Goal: Navigation & Orientation: Find specific page/section

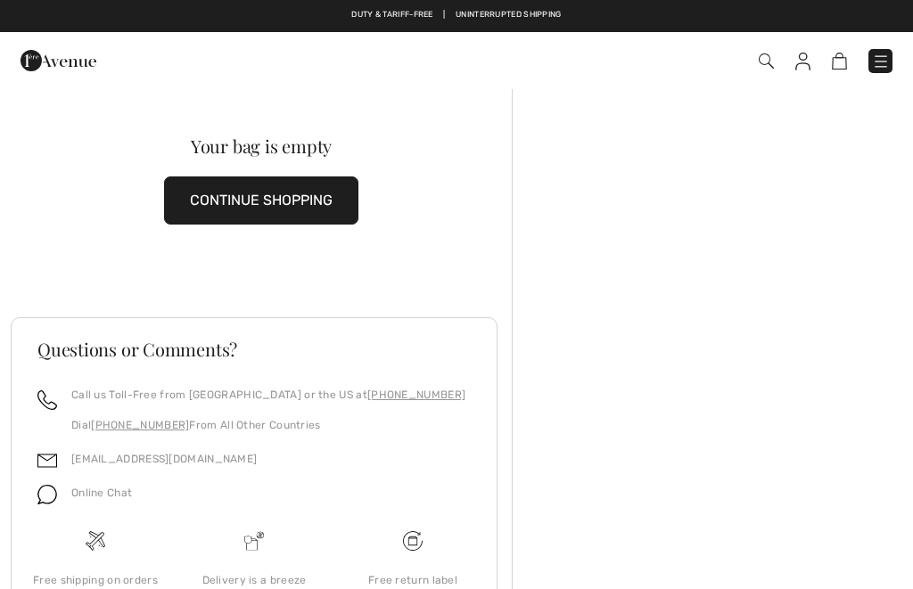
click at [800, 68] on img at bounding box center [803, 62] width 15 height 18
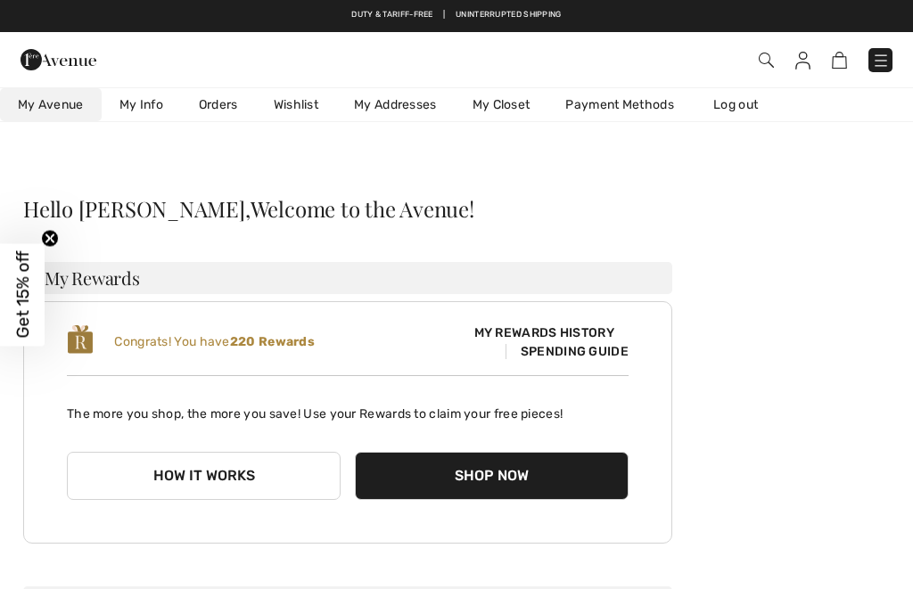
click at [298, 119] on link "Wishlist" at bounding box center [296, 104] width 80 height 33
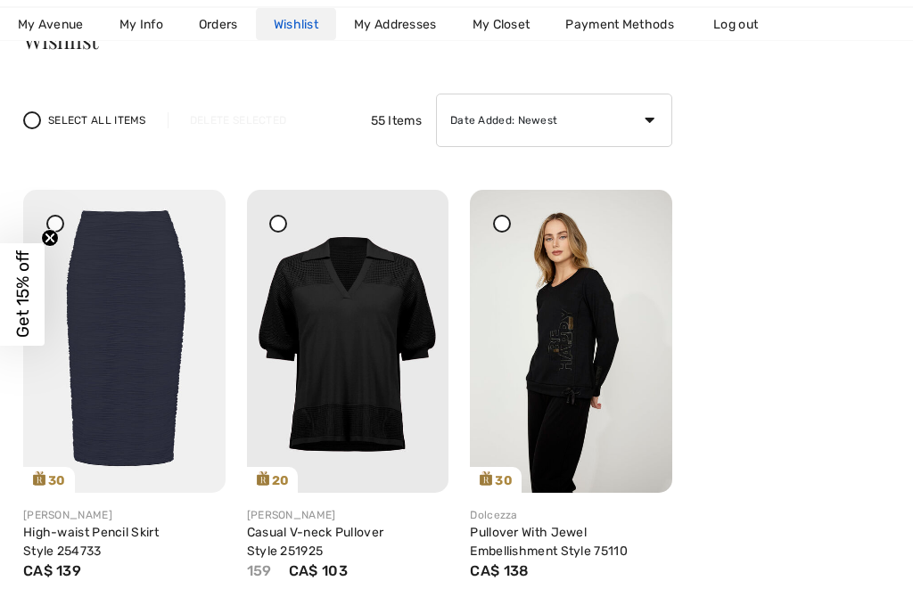
scroll to position [169, 0]
click at [134, 276] on img at bounding box center [124, 341] width 202 height 303
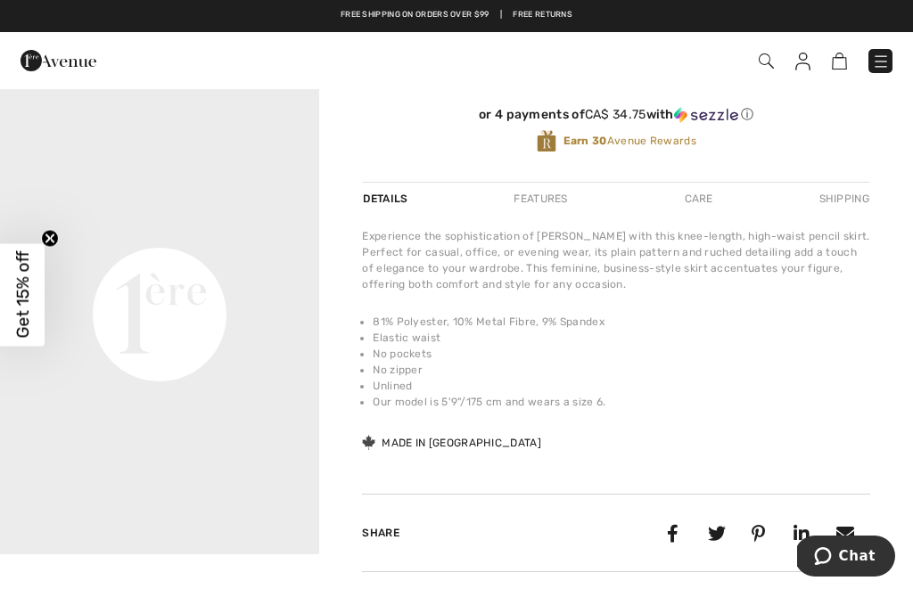
scroll to position [487, 0]
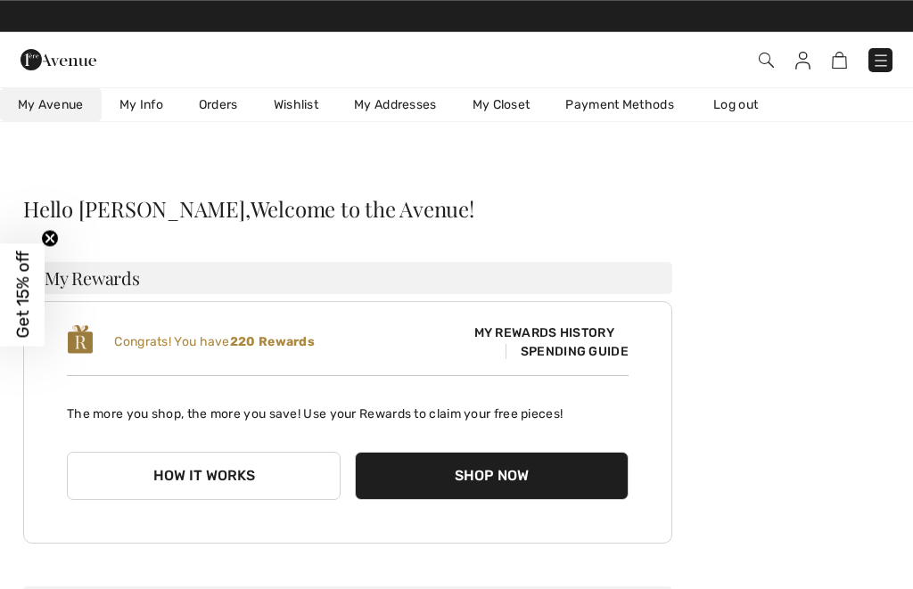
click at [220, 111] on link "Orders" at bounding box center [218, 104] width 75 height 33
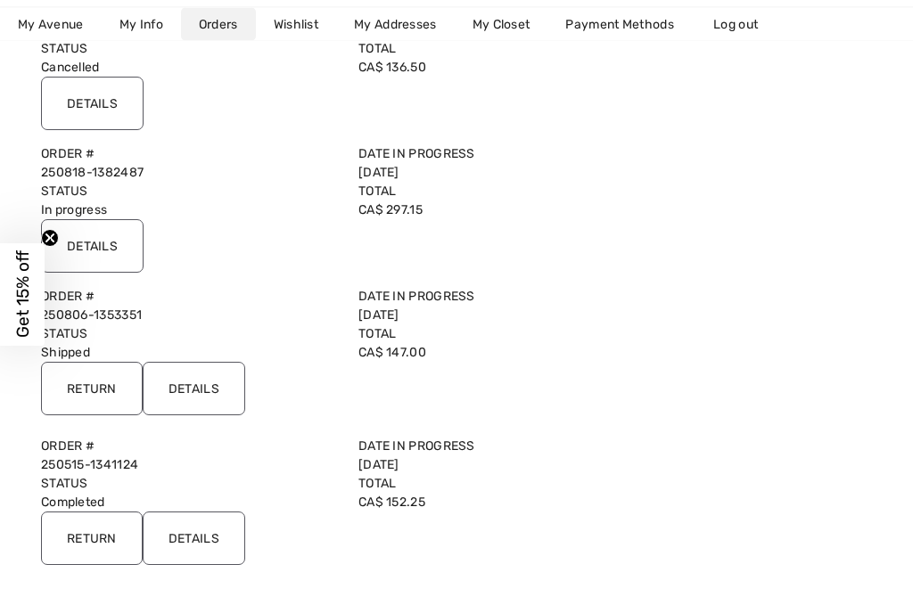
click at [98, 253] on input "Details" at bounding box center [92, 247] width 103 height 54
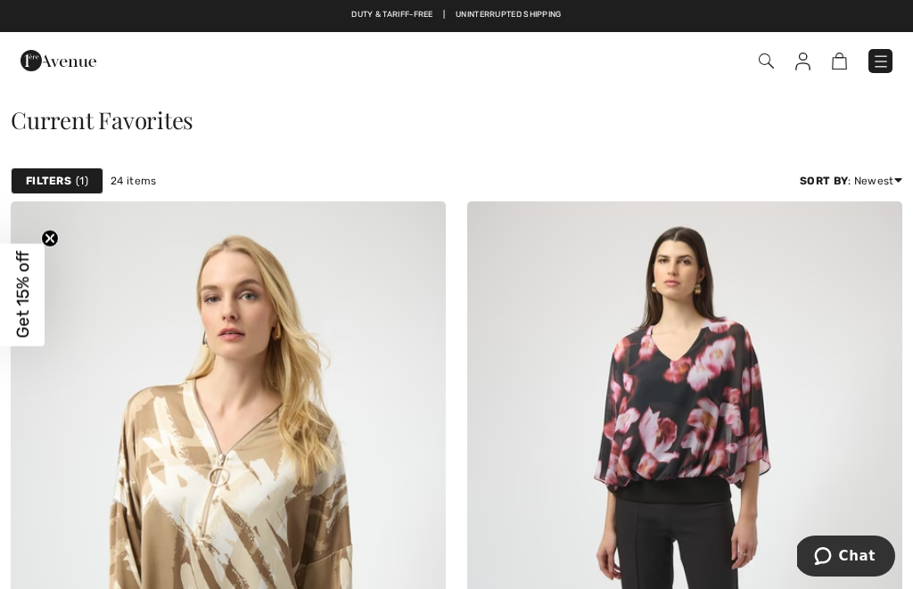
click at [768, 69] on img at bounding box center [766, 61] width 15 height 15
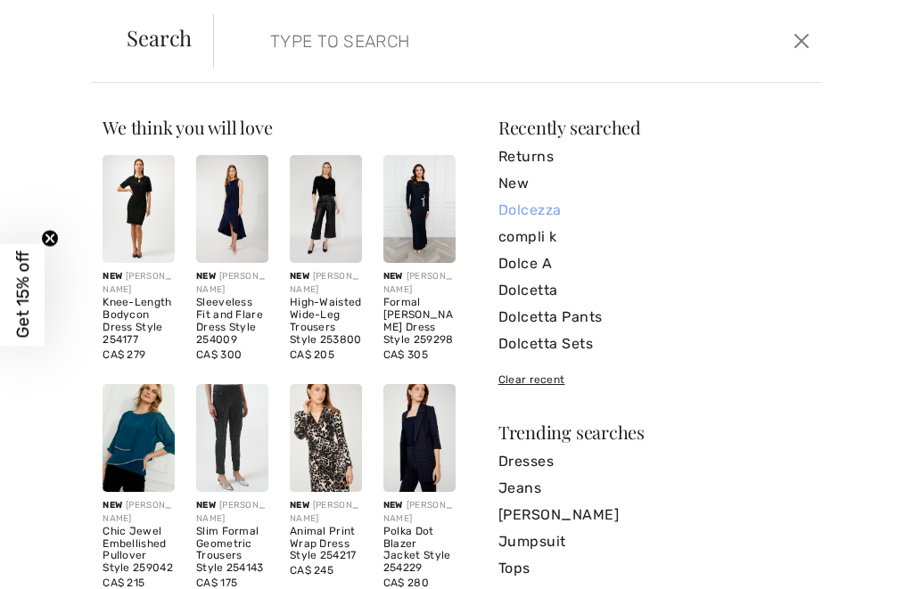
click at [564, 218] on link "Dolcezza" at bounding box center [655, 210] width 312 height 27
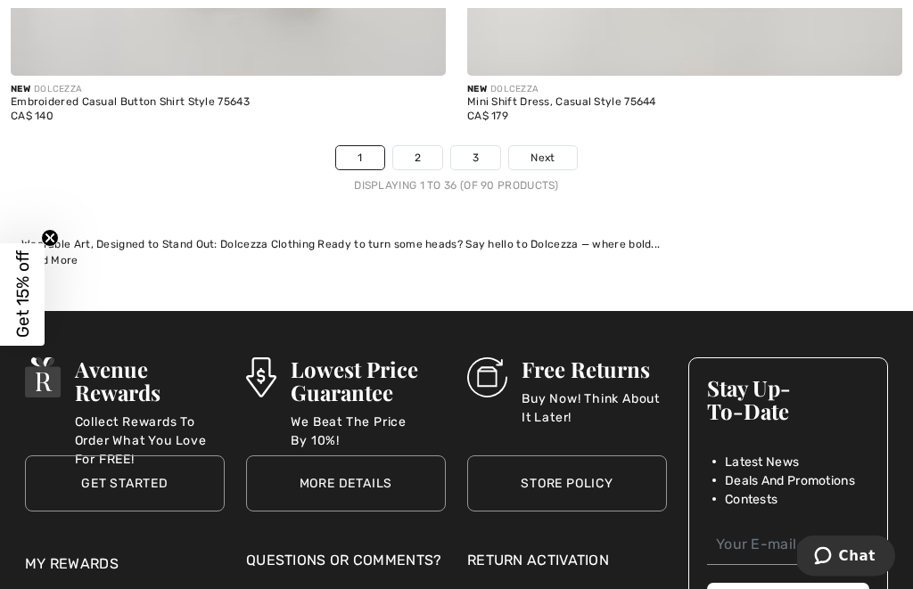
scroll to position [13740, 0]
click at [428, 154] on link "2" at bounding box center [417, 157] width 49 height 23
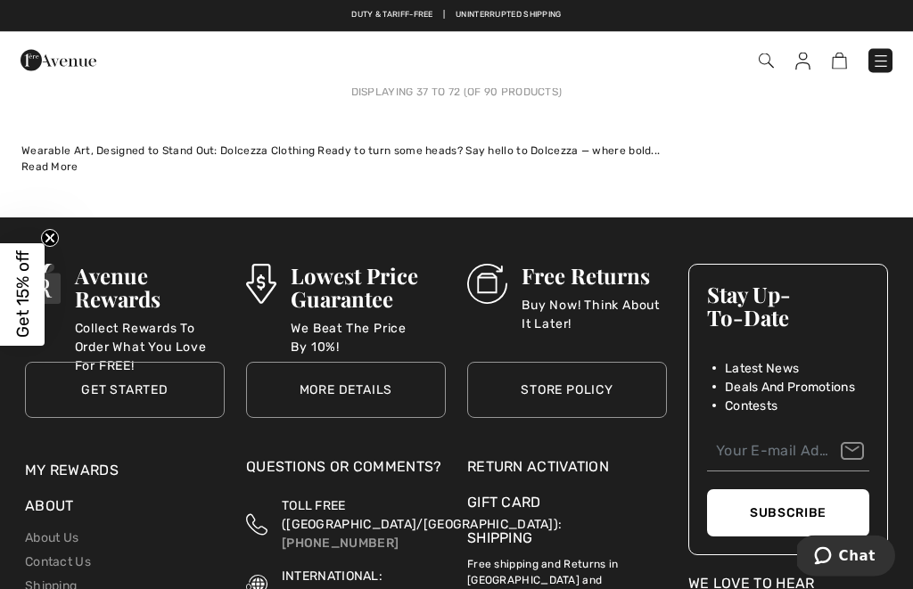
scroll to position [13888, 0]
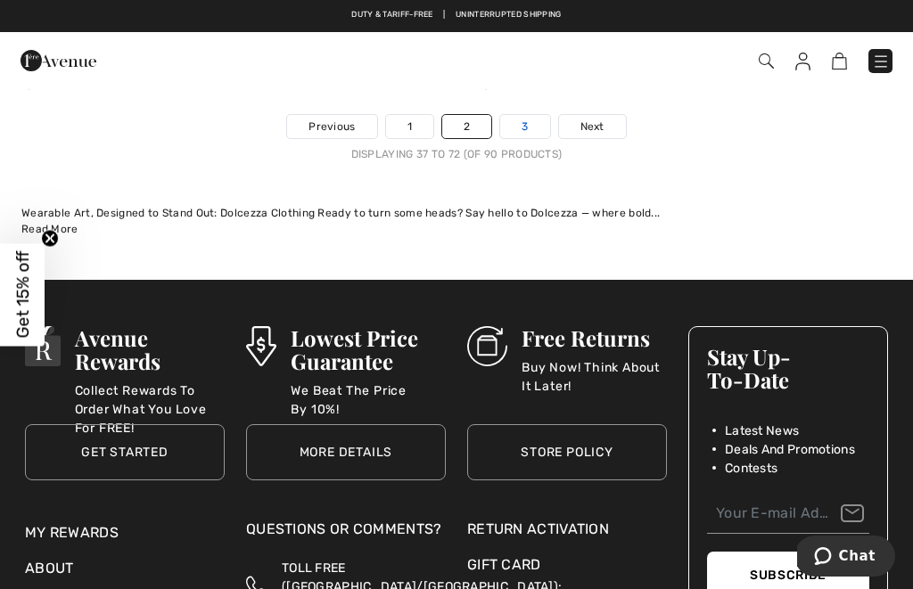
click at [533, 115] on link "3" at bounding box center [524, 126] width 49 height 23
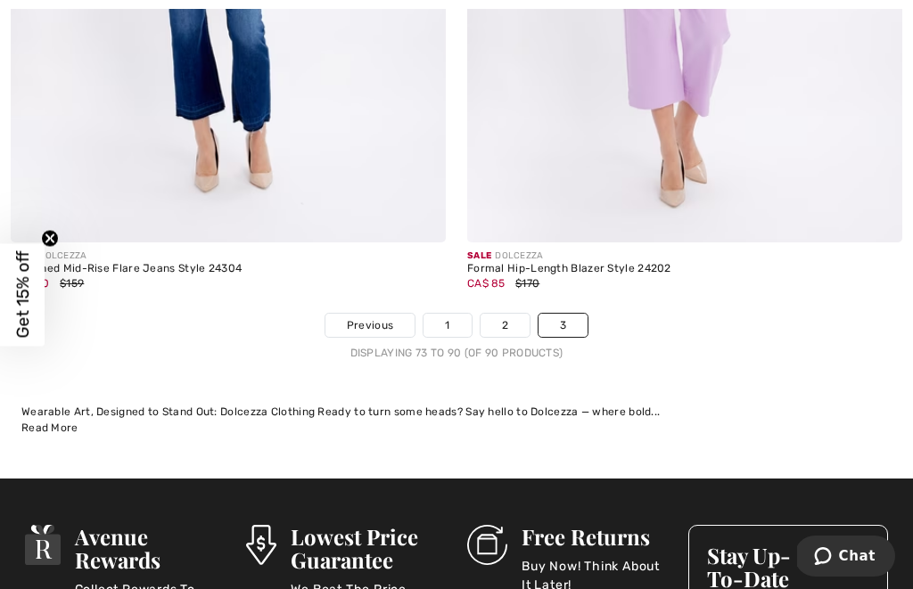
scroll to position [6952, 0]
